Goal: Information Seeking & Learning: Learn about a topic

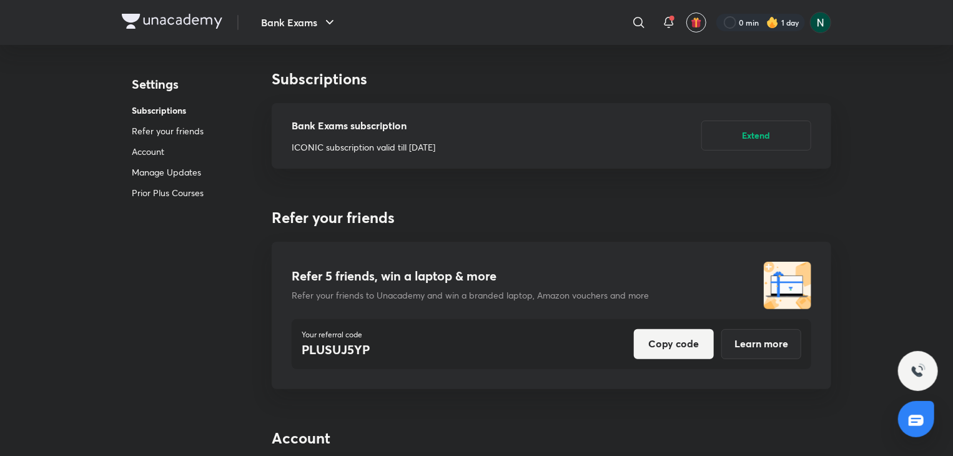
click at [191, 21] on img at bounding box center [172, 21] width 101 height 15
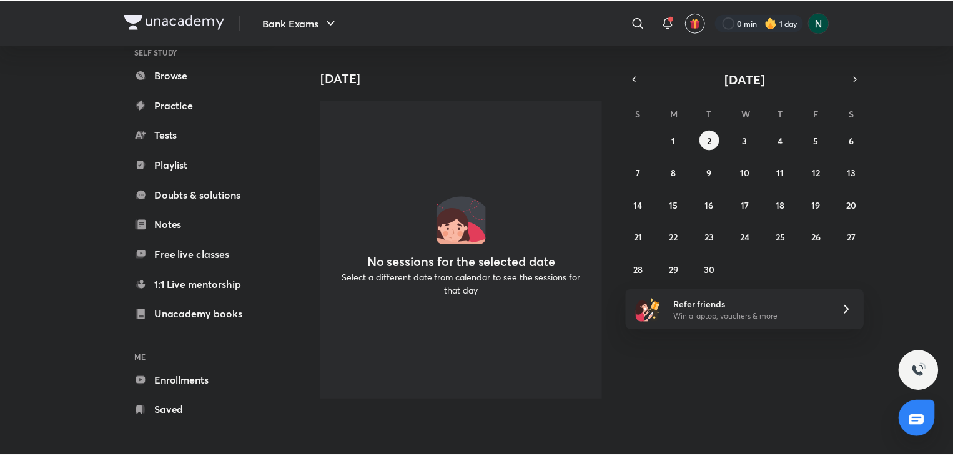
scroll to position [76, 0]
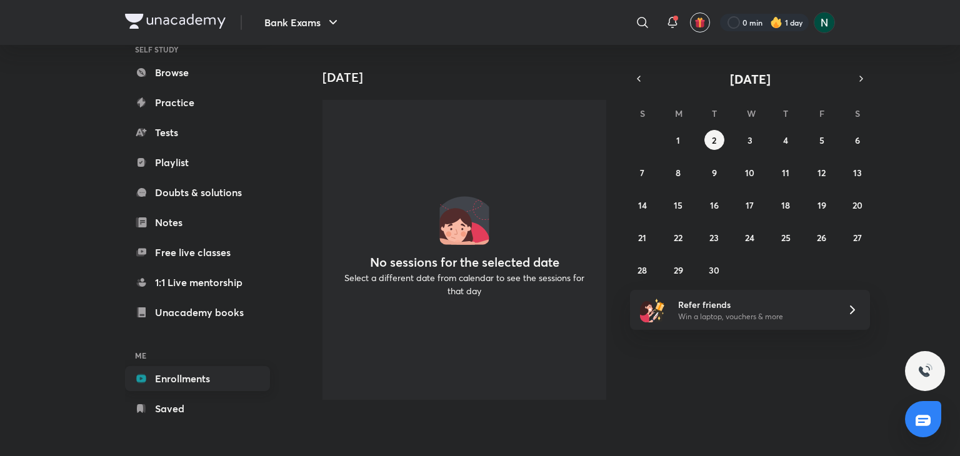
click at [175, 373] on link "Enrollments" at bounding box center [197, 378] width 145 height 25
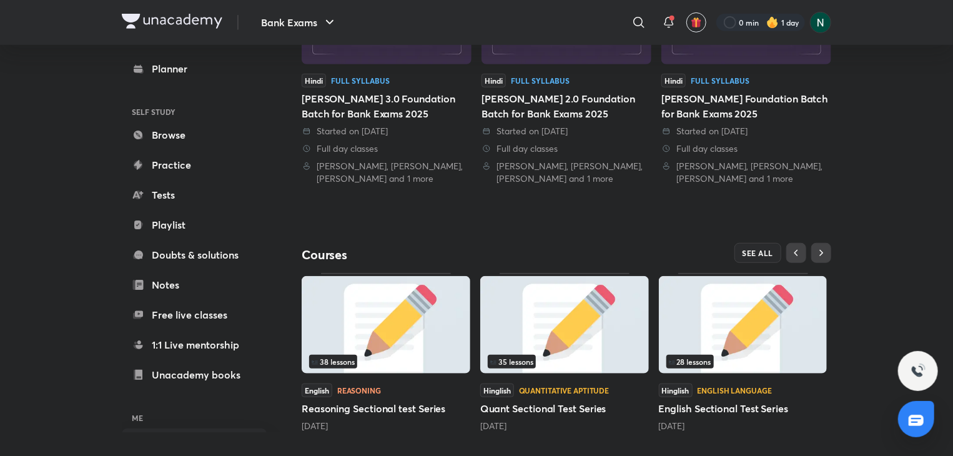
scroll to position [375, 0]
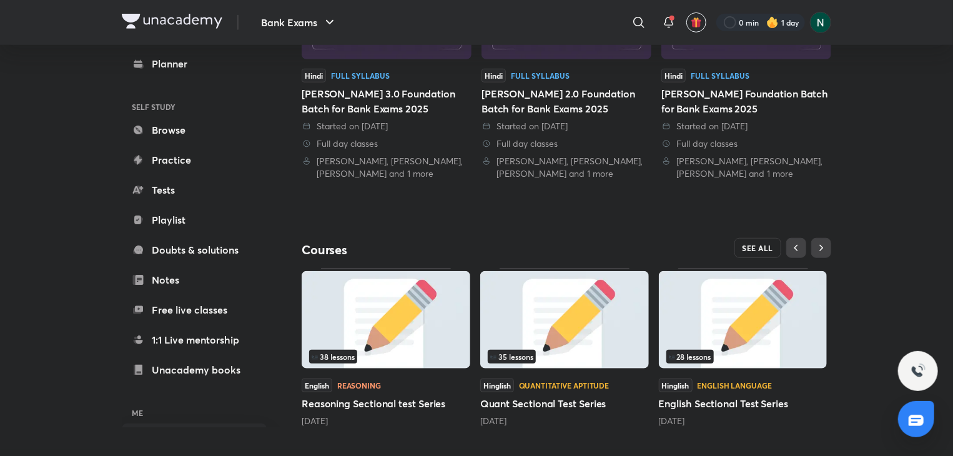
click at [758, 246] on span "SEE ALL" at bounding box center [758, 248] width 31 height 9
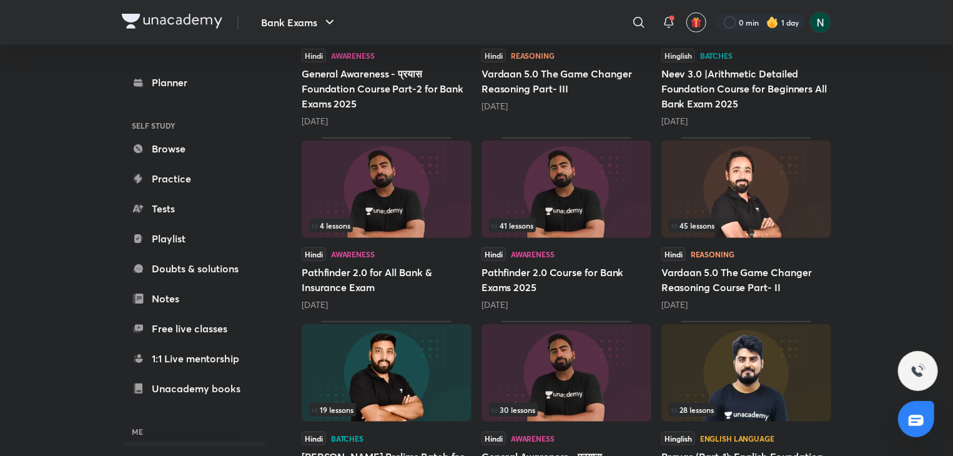
scroll to position [475, 0]
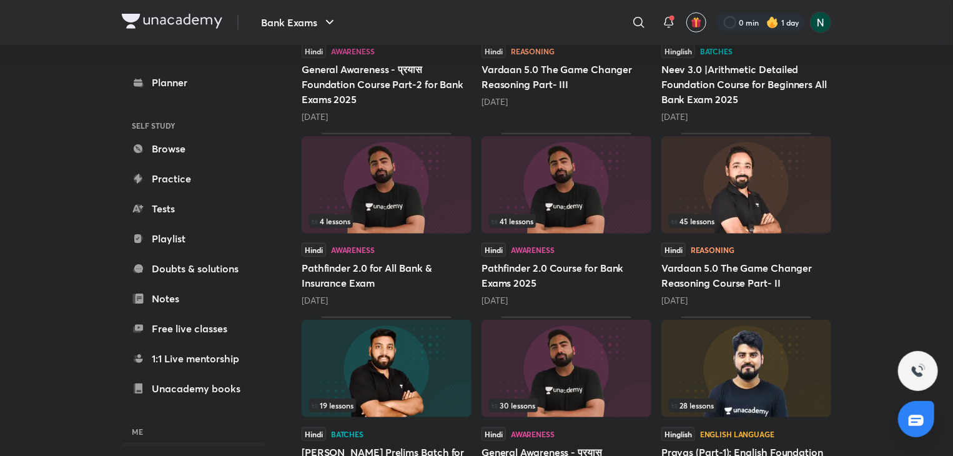
click at [774, 330] on img at bounding box center [747, 368] width 170 height 97
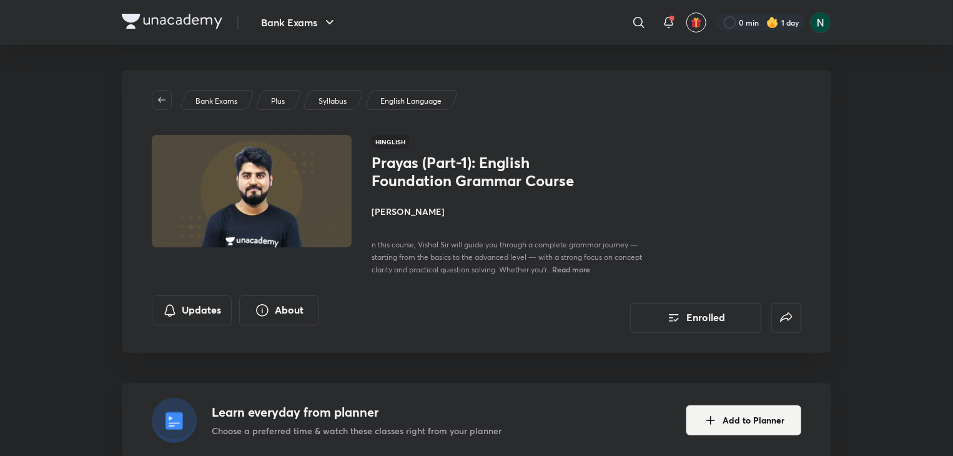
click at [395, 208] on h4 "[PERSON_NAME]" at bounding box center [512, 211] width 280 height 13
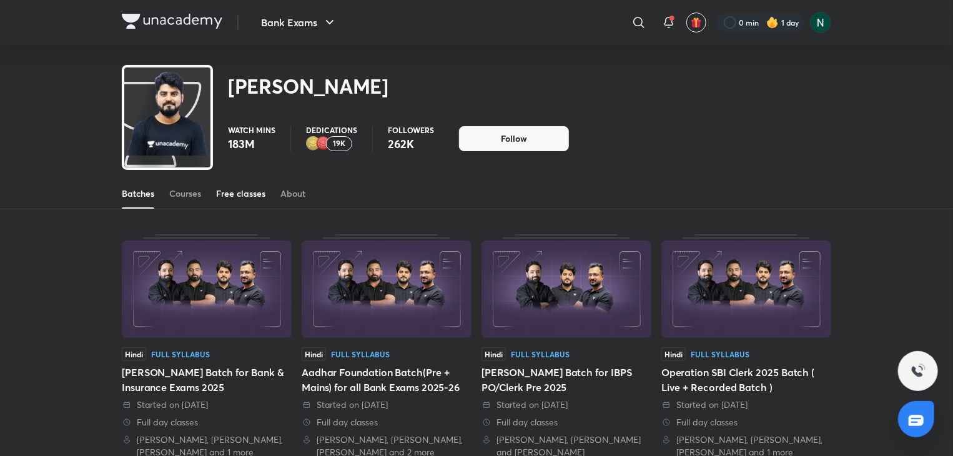
click at [242, 195] on div "Free classes" at bounding box center [240, 193] width 49 height 12
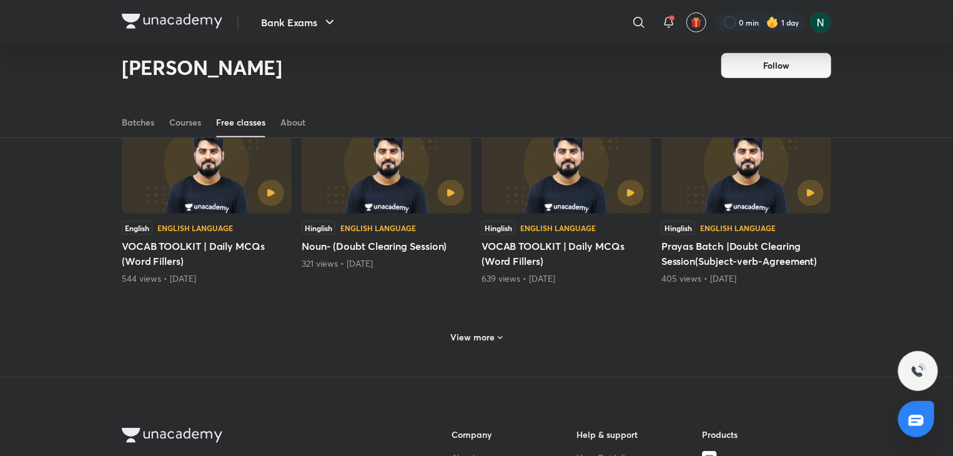
scroll to position [553, 0]
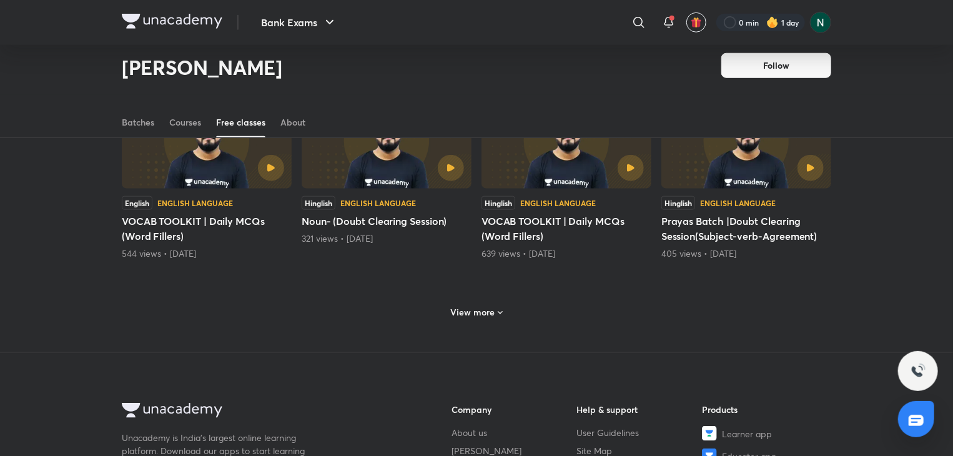
click at [483, 309] on h6 "View more" at bounding box center [473, 312] width 44 height 12
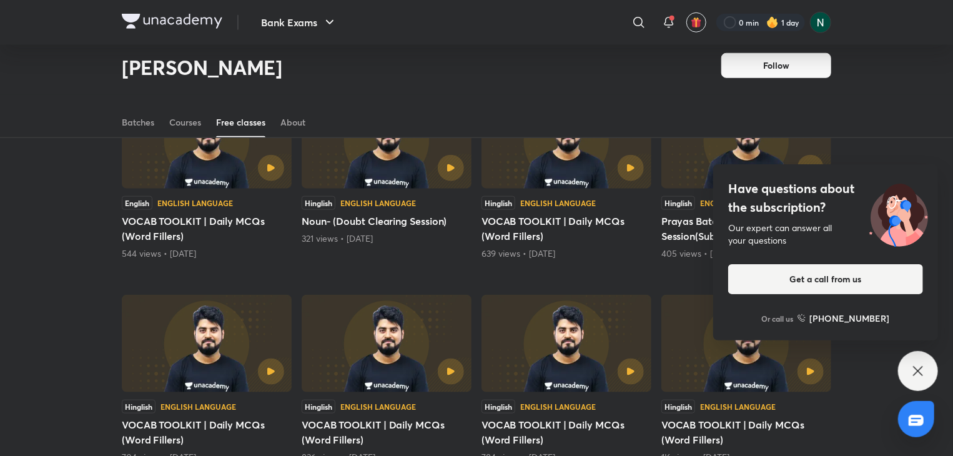
click at [903, 216] on img at bounding box center [899, 212] width 79 height 67
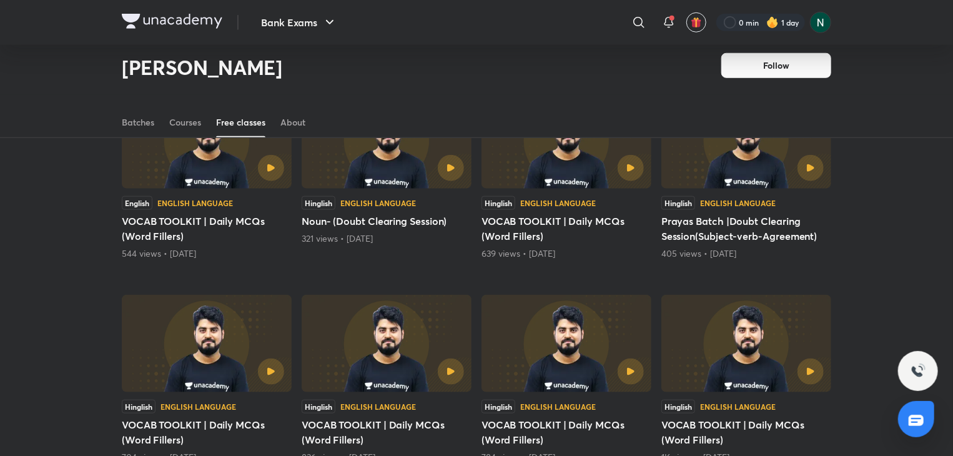
click at [920, 224] on div "Latest Popular Hinglish English Language English Grammar Doubt Class 60 views •…" at bounding box center [476, 291] width 953 height 1345
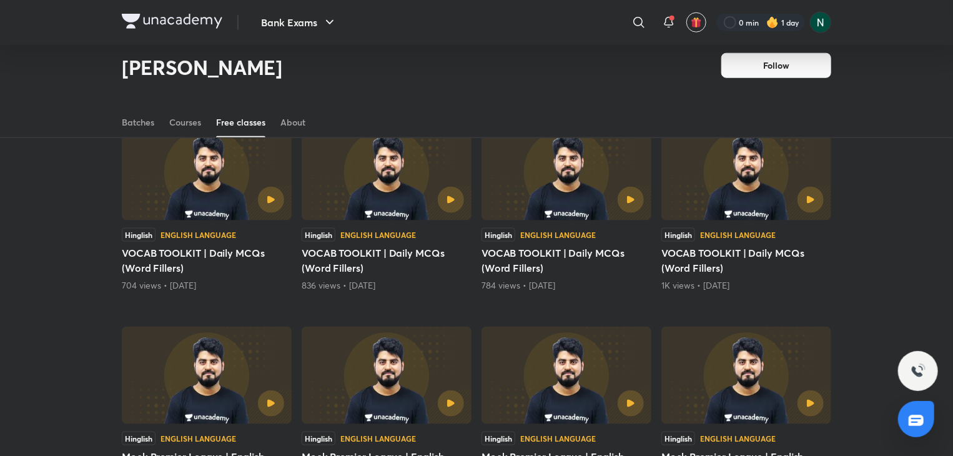
scroll to position [803, 0]
